Goal: Task Accomplishment & Management: Manage account settings

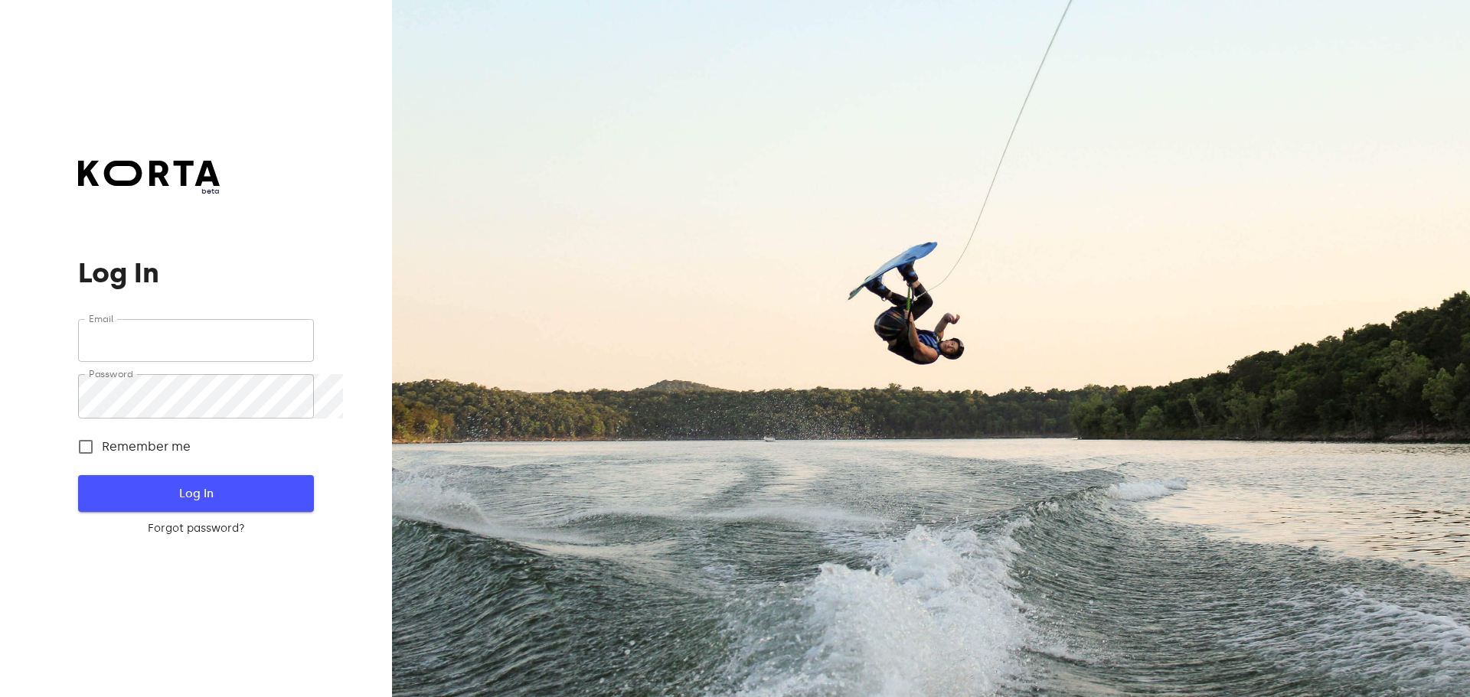
type input "[EMAIL_ADDRESS][DOMAIN_NAME]"
click at [190, 504] on span "Log In" at bounding box center [196, 494] width 186 height 20
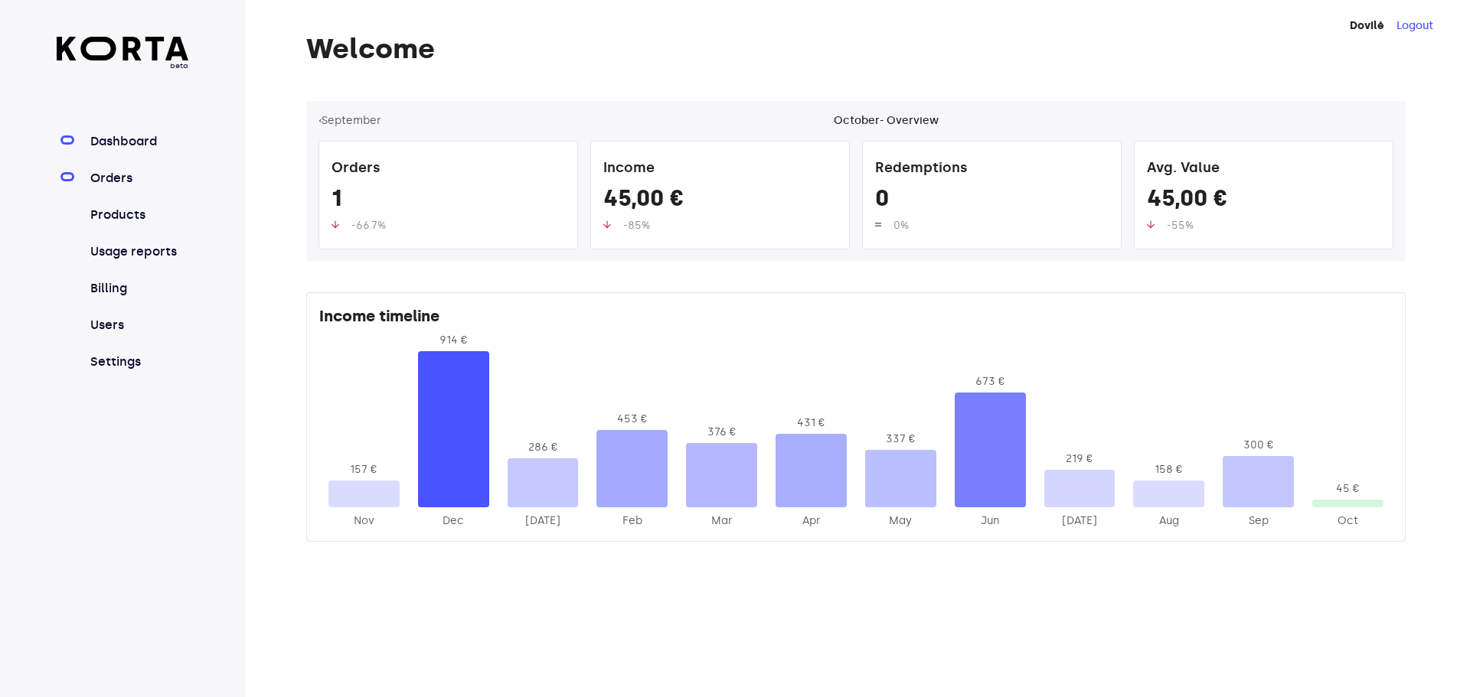
click at [161, 188] on link "Orders" at bounding box center [138, 178] width 102 height 18
